Goal: Task Accomplishment & Management: Manage account settings

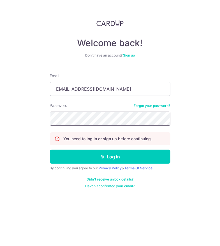
click at [50, 150] on button "Log in" at bounding box center [110, 157] width 121 height 14
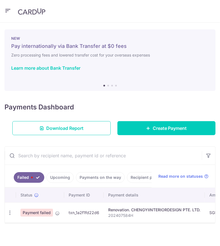
click at [66, 179] on link "Upcoming" at bounding box center [60, 177] width 27 height 11
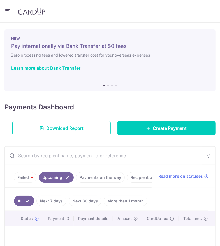
scroll to position [71, 0]
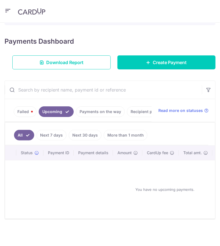
click at [99, 108] on link "Payments on the way" at bounding box center [100, 112] width 49 height 11
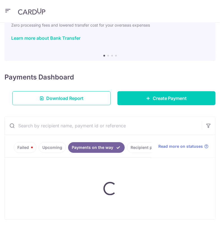
click at [99, 105] on div "× Pause Schedule Pause all future payments in this series Pause just this one p…" at bounding box center [110, 135] width 220 height 224
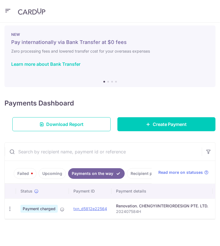
scroll to position [10, 0]
click at [31, 168] on link "Failed" at bounding box center [25, 173] width 23 height 11
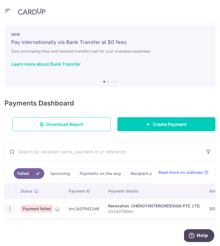
click at [11, 207] on icon "button" at bounding box center [10, 209] width 6 height 6
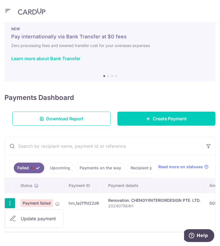
click at [25, 221] on span "Update payment" at bounding box center [40, 219] width 38 height 7
radio input "true"
type input "12,000.00"
type input "202407584H"
type input "35% Payment 1 of 2"
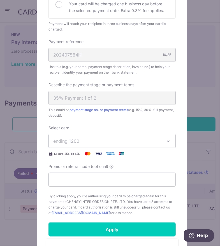
scroll to position [25, 0]
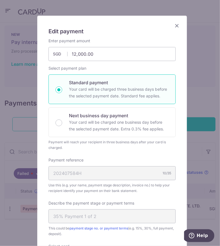
click at [176, 27] on icon "Close" at bounding box center [177, 25] width 7 height 7
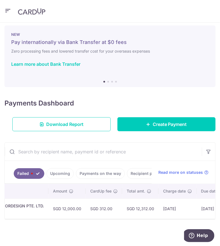
scroll to position [0, 211]
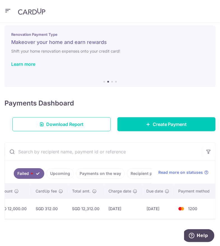
click at [101, 168] on link "Payments on the way" at bounding box center [100, 173] width 49 height 11
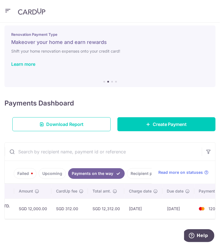
scroll to position [0, 205]
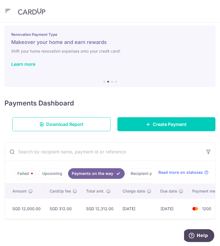
click at [135, 169] on link "Recipient paid" at bounding box center [144, 173] width 35 height 11
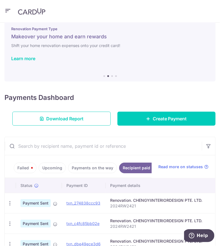
click at [22, 166] on link "Failed" at bounding box center [25, 168] width 23 height 11
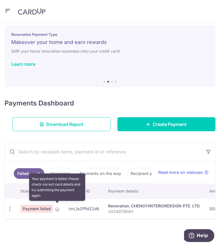
click at [58, 207] on icon at bounding box center [57, 209] width 4 height 4
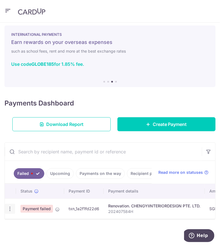
click at [12, 208] on icon "button" at bounding box center [10, 209] width 6 height 6
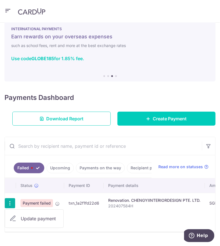
click at [26, 222] on span "Update payment" at bounding box center [40, 219] width 38 height 7
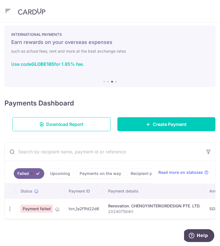
radio input "true"
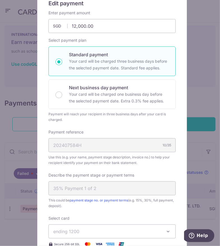
scroll to position [0, 0]
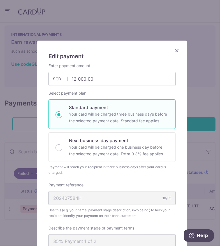
click at [192, 41] on div "Edit payment By clicking apply, you will make changes to all payments to CHENGY…" at bounding box center [110, 123] width 220 height 246
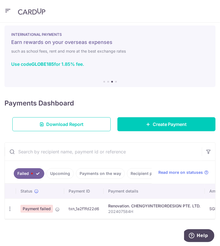
click at [8, 16] on header at bounding box center [110, 11] width 220 height 23
click at [8, 12] on icon "button" at bounding box center [7, 10] width 7 height 7
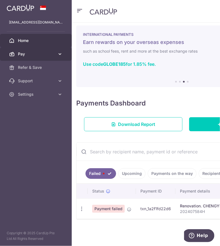
click at [33, 53] on span "Pay" at bounding box center [36, 54] width 37 height 6
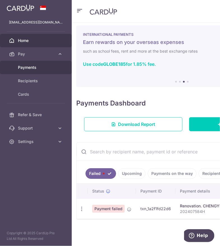
click at [33, 66] on span "Payments" at bounding box center [36, 68] width 37 height 6
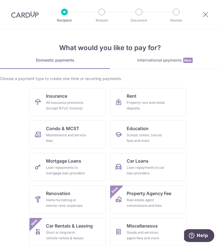
click at [202, 11] on div at bounding box center [205, 14] width 29 height 29
click at [203, 12] on icon at bounding box center [205, 14] width 7 height 7
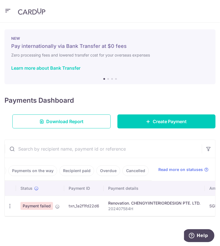
scroll to position [0, 71]
click at [189, 172] on span "Read more on statuses" at bounding box center [180, 170] width 45 height 6
